Goal: Communication & Community: Ask a question

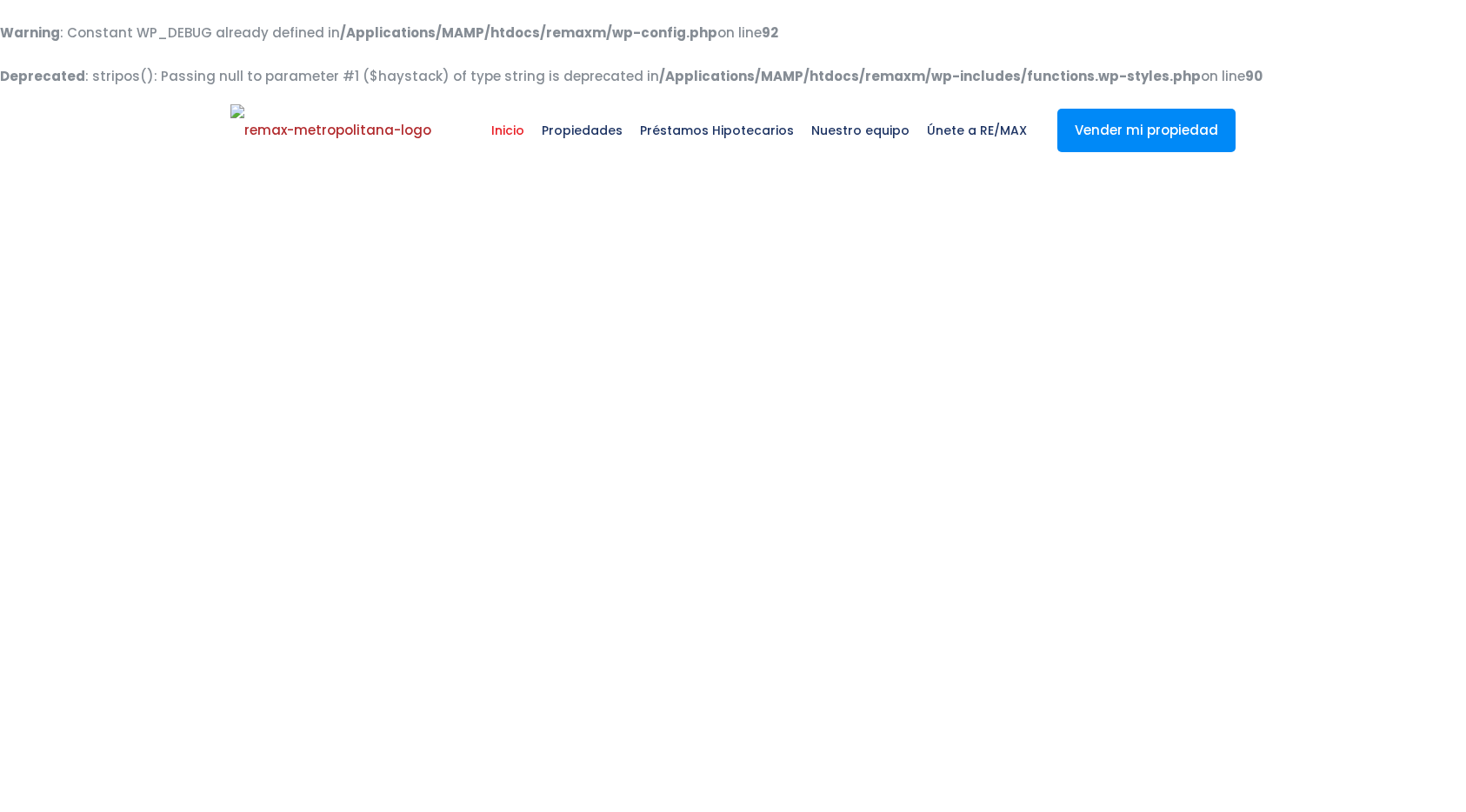
select select
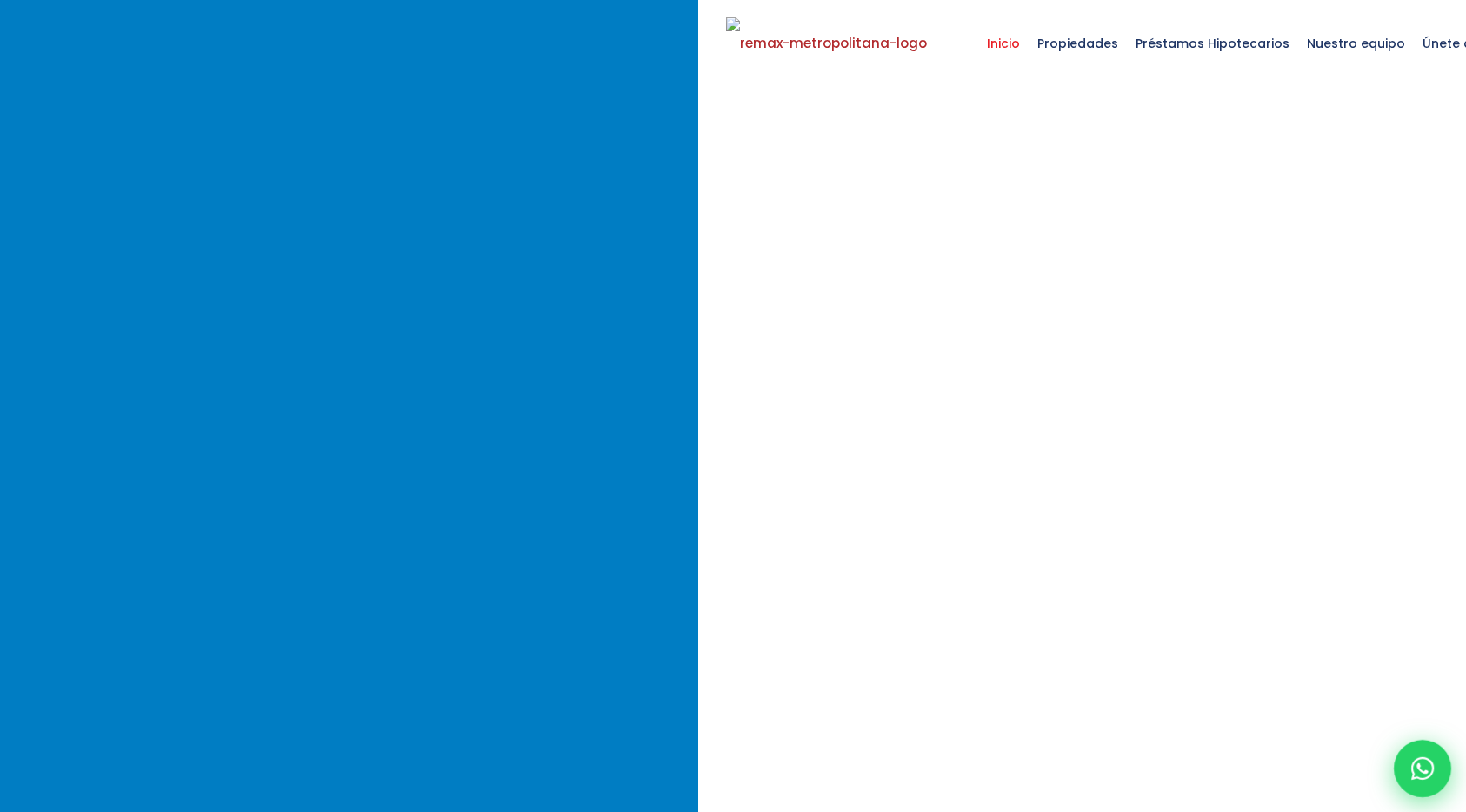
click at [1423, 777] on icon at bounding box center [1422, 768] width 23 height 23
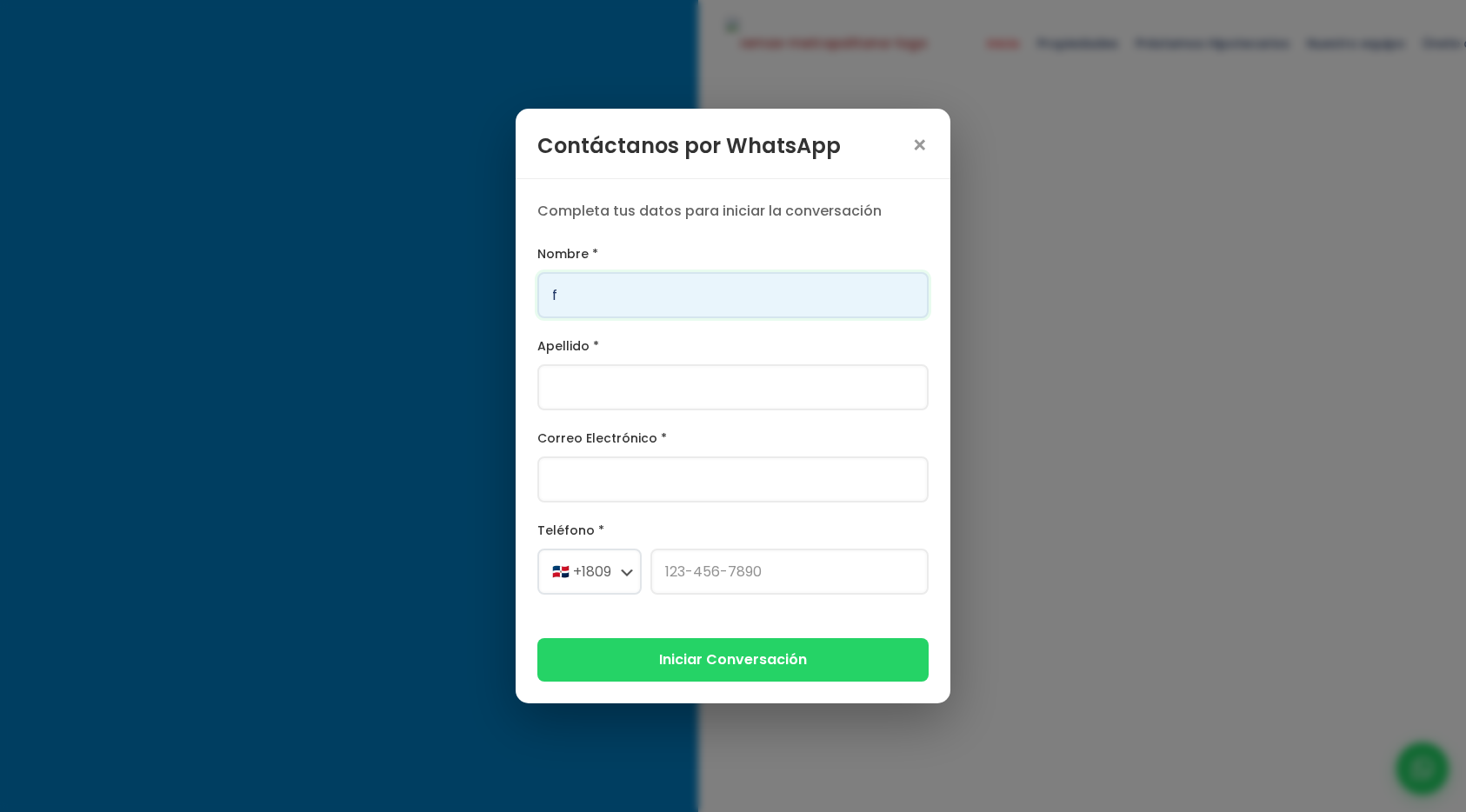
type input "Franklin"
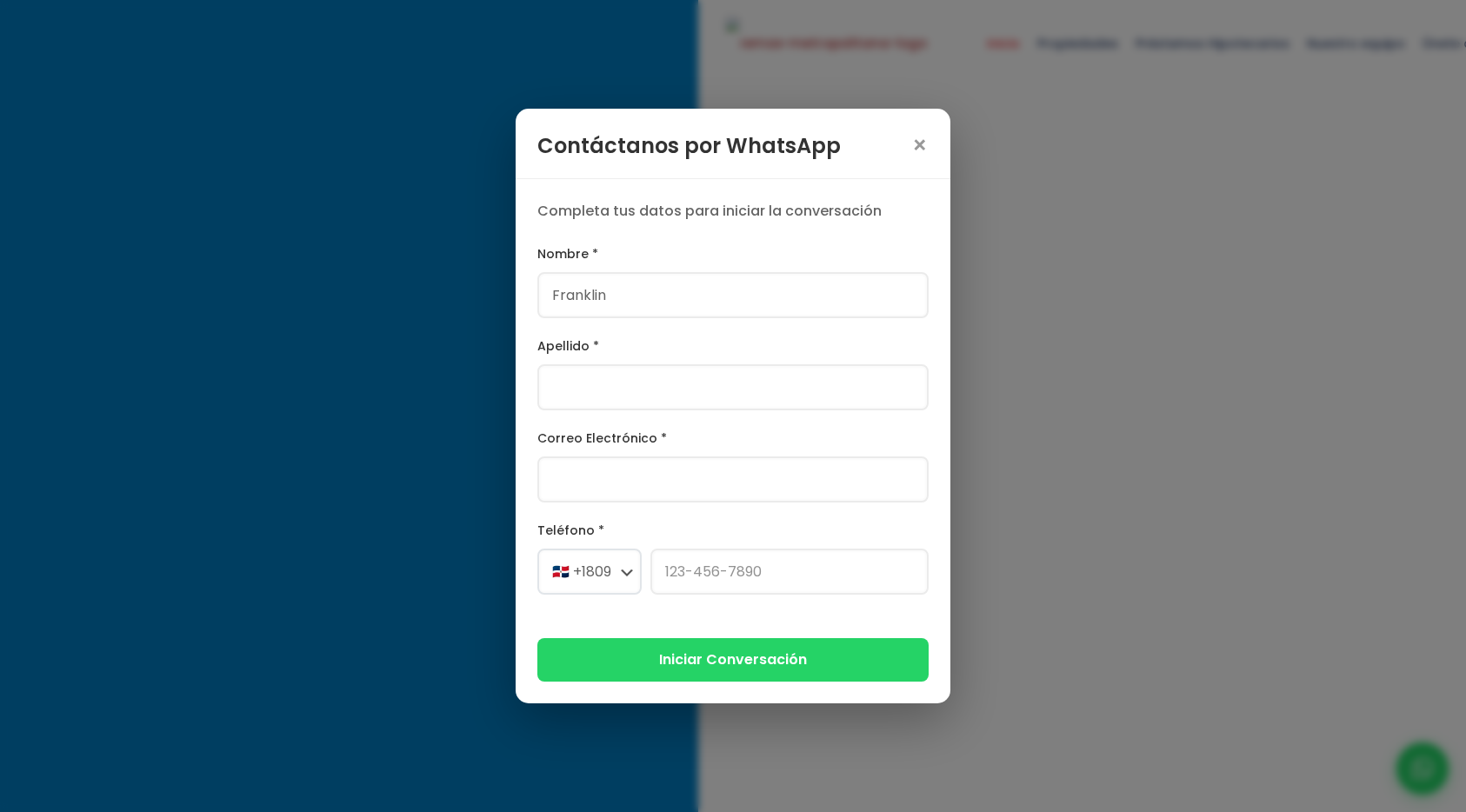
type input "[PERSON_NAME]"
type input "[PERSON_NAME][EMAIL_ADDRESS][PERSON_NAME][DOMAIN_NAME]"
select select "+1"
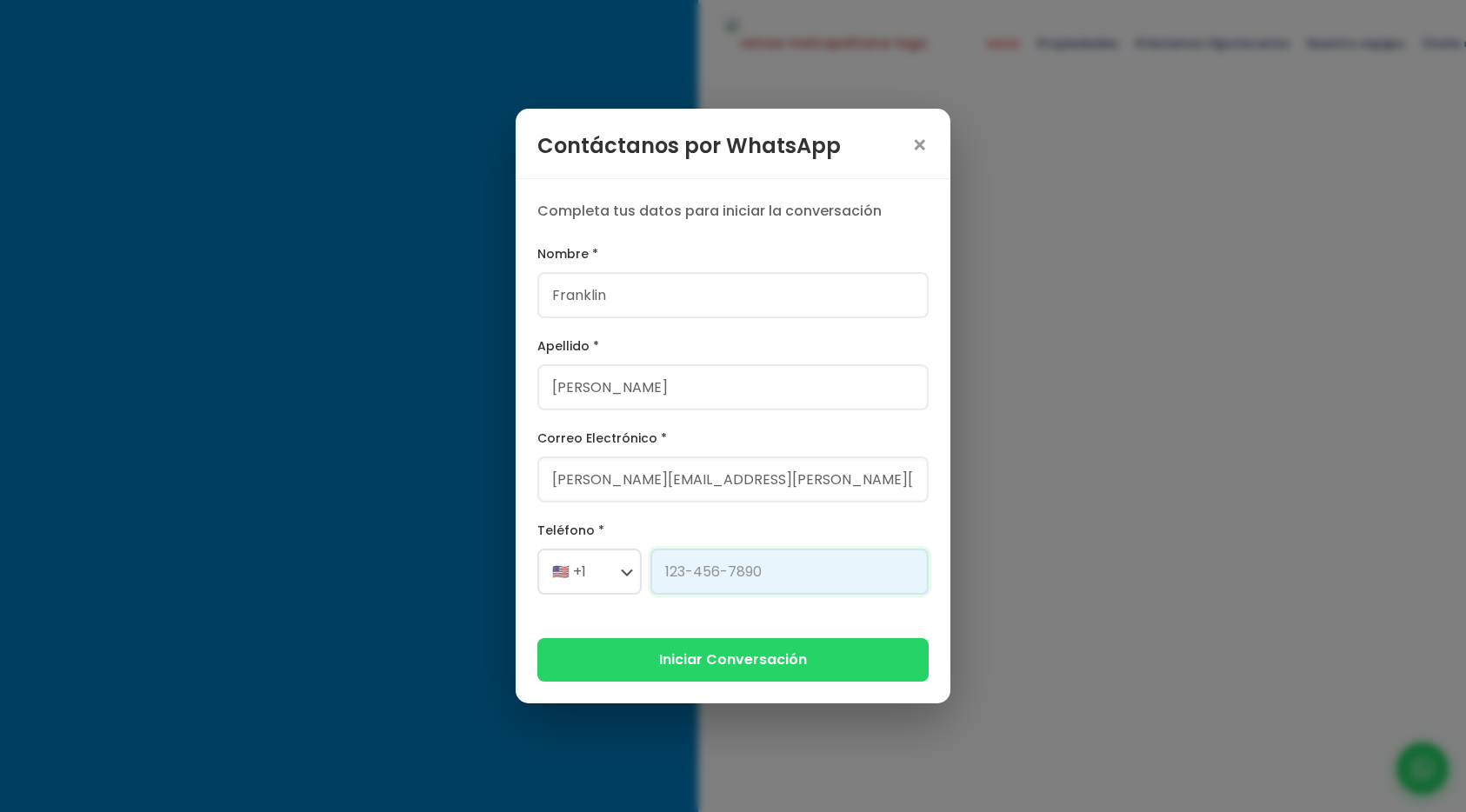
type input "[PHONE_NUMBER]"
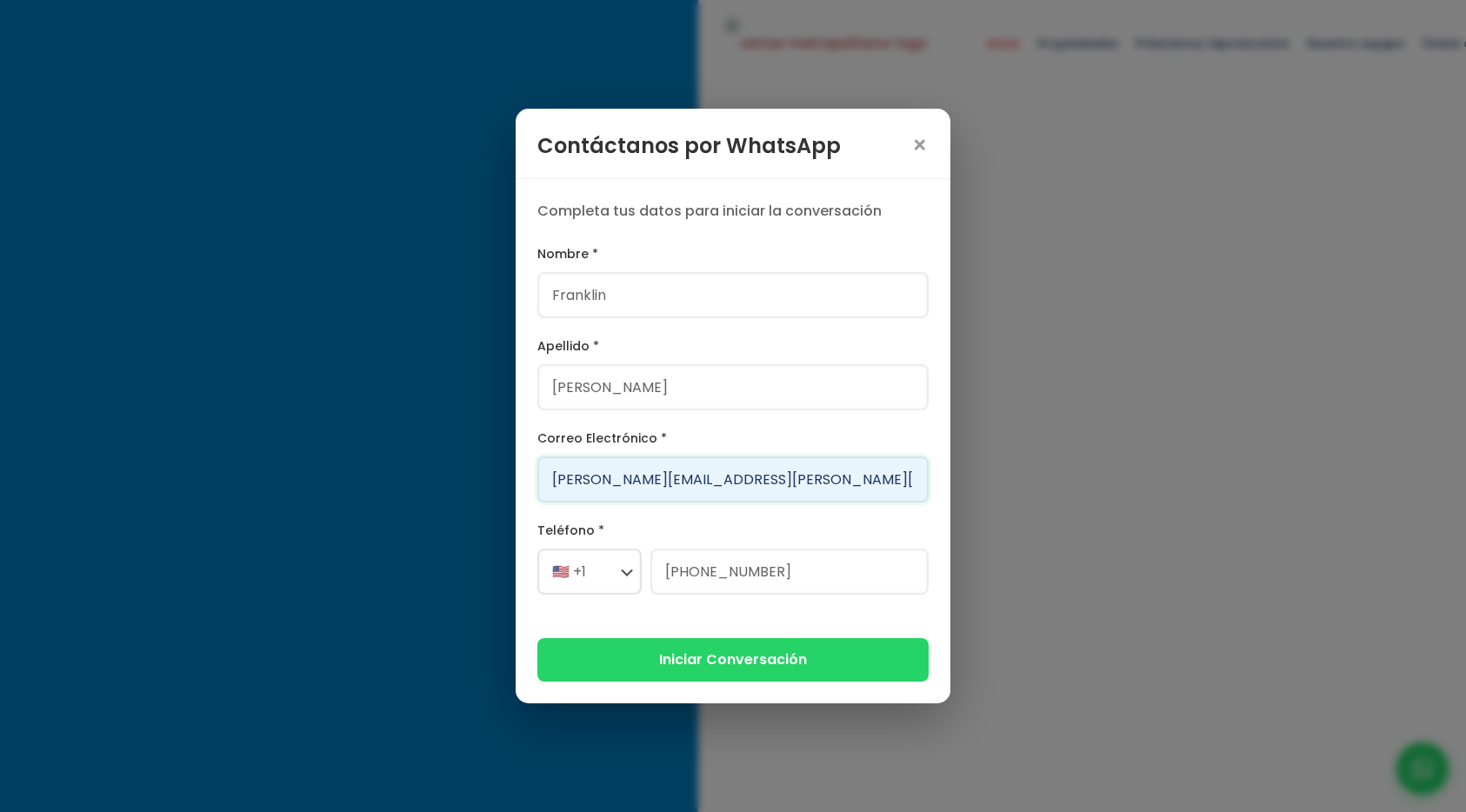
click at [655, 482] on input "[PERSON_NAME][EMAIL_ADDRESS][PERSON_NAME][DOMAIN_NAME]" at bounding box center [733, 479] width 392 height 46
type input "[PERSON_NAME][EMAIL_ADDRESS][DOMAIN_NAME]"
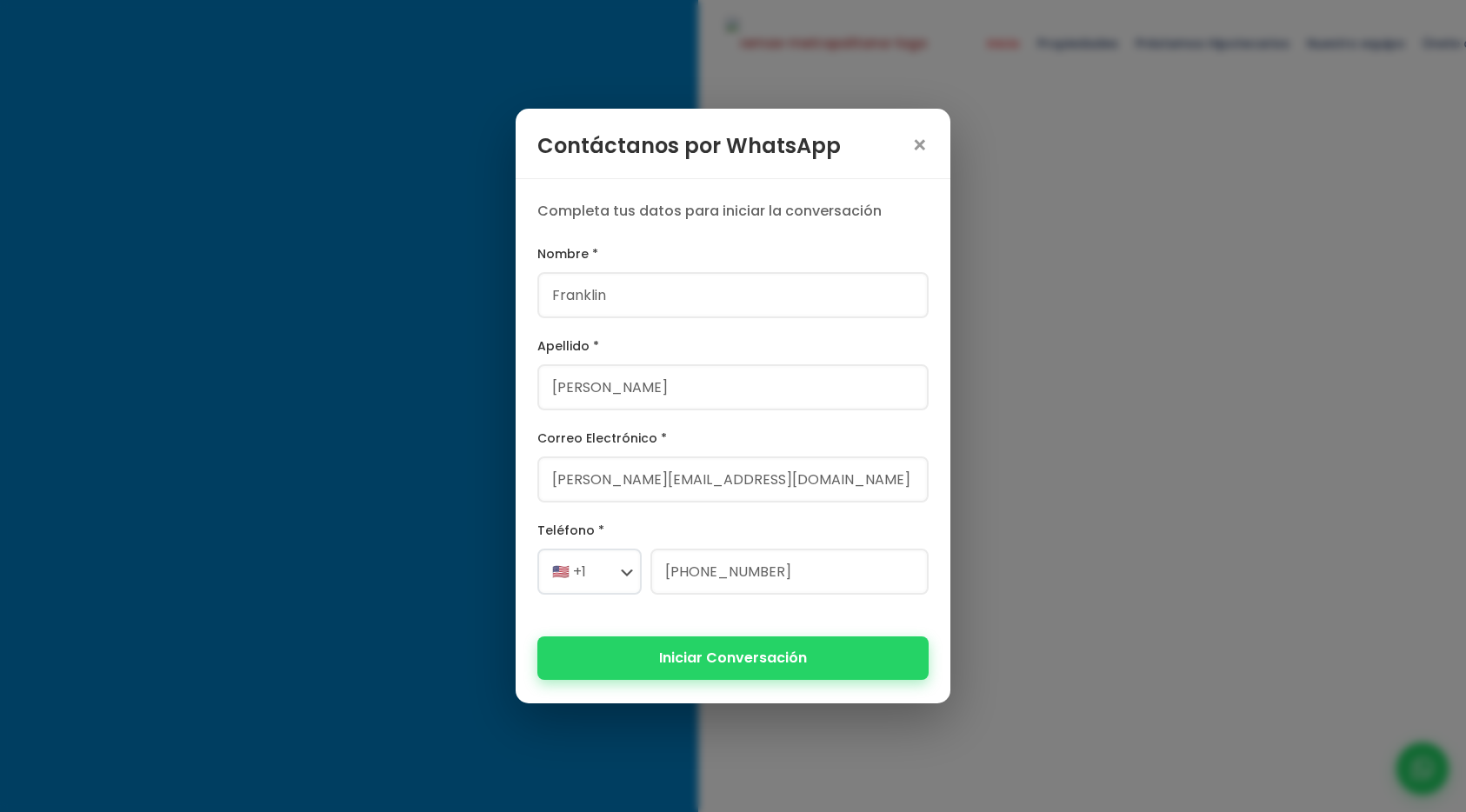
click at [675, 647] on button "Iniciar Conversación" at bounding box center [733, 658] width 392 height 43
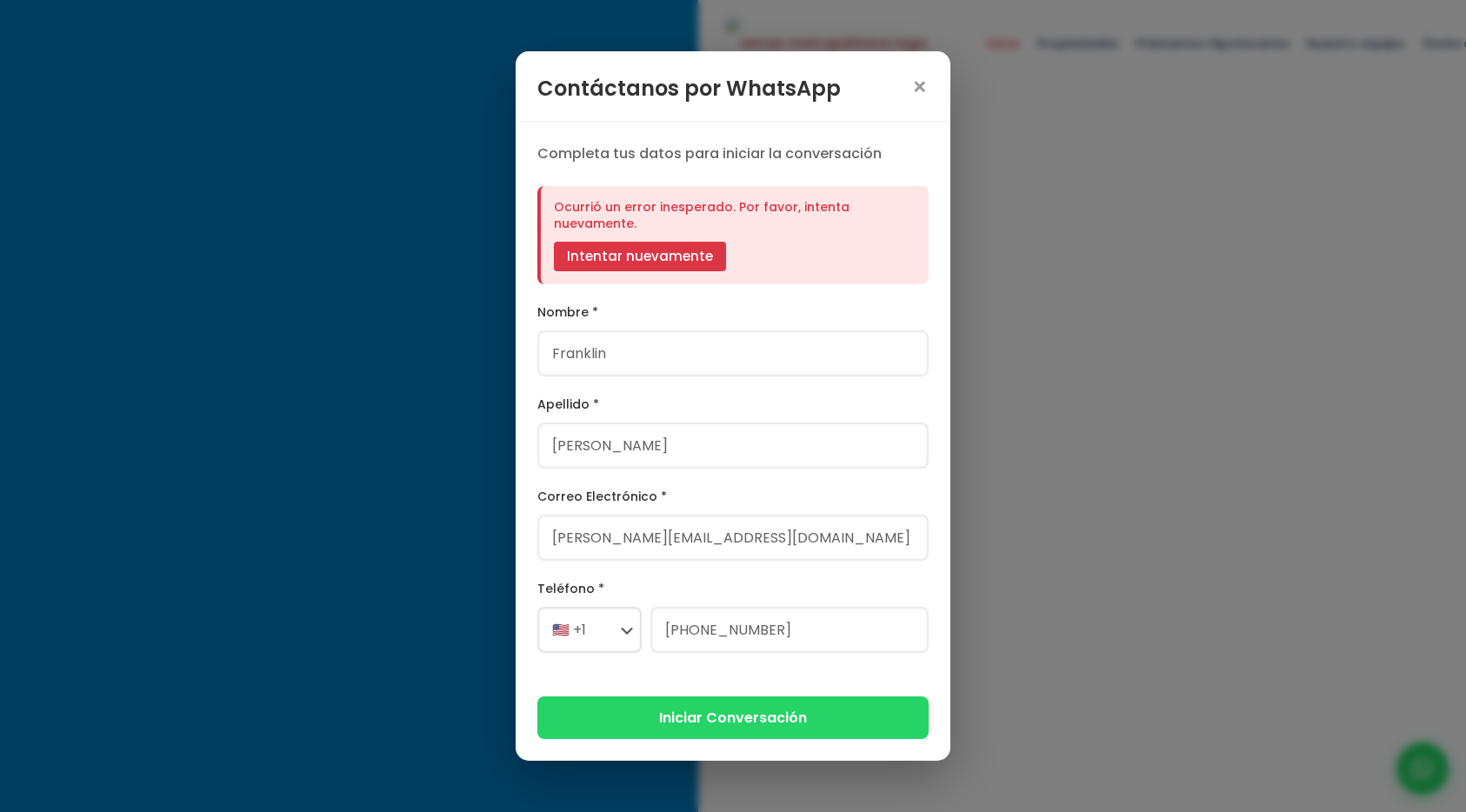
scroll to position [99, 0]
click at [662, 263] on button "Intentar nuevamente" at bounding box center [640, 257] width 172 height 30
